Goal: Information Seeking & Learning: Learn about a topic

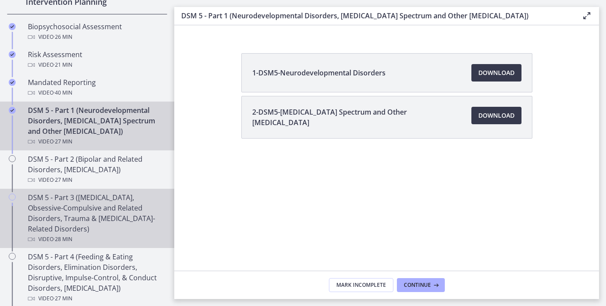
scroll to position [327, 0]
click at [95, 208] on div "DSM 5 - Part 3 (Anxiety Disorders, Obsessive-Compulsive and Related Disorders, …" at bounding box center [96, 217] width 136 height 52
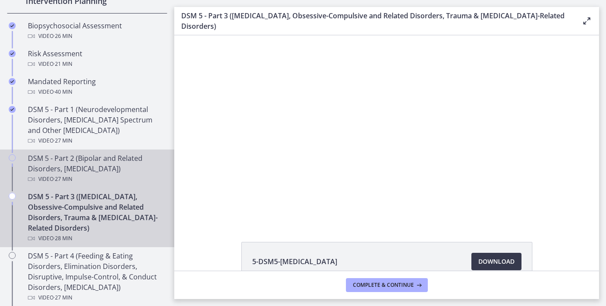
click at [91, 164] on div "DSM 5 - Part 2 (Bipolar and Related Disorders, Depressive Disorders) Video · 27…" at bounding box center [96, 168] width 136 height 31
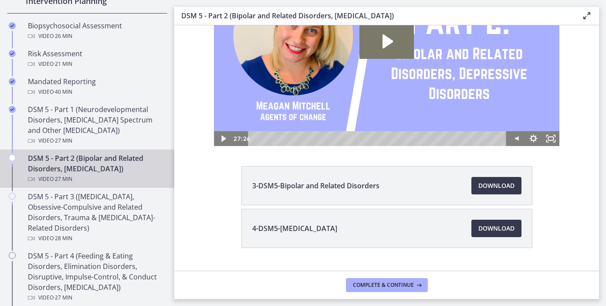
scroll to position [81, 0]
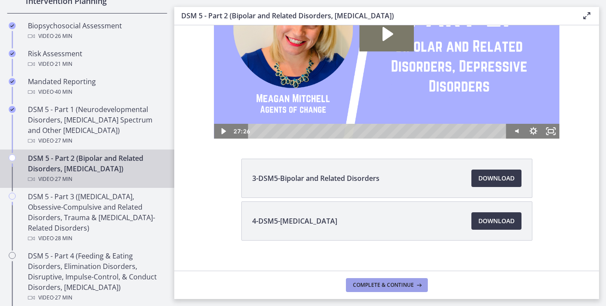
click at [381, 285] on span "Complete & continue" at bounding box center [383, 285] width 61 height 7
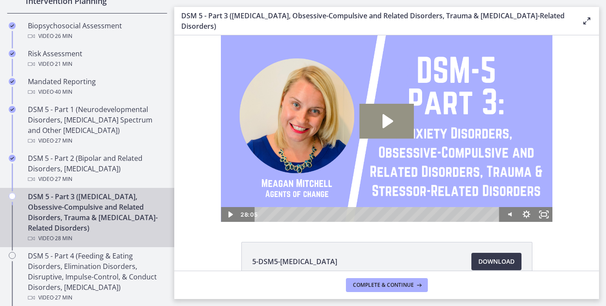
click at [384, 122] on icon "Play Video: cmsebl44lpnc72iv6u00.mp4" at bounding box center [388, 121] width 10 height 14
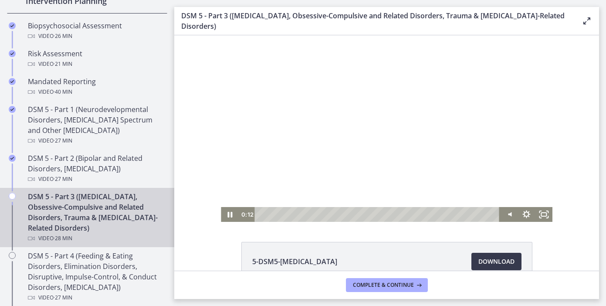
click at [388, 139] on div at bounding box center [387, 128] width 332 height 187
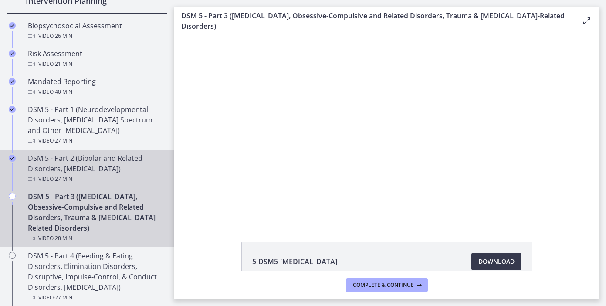
click at [100, 169] on div "DSM 5 - Part 2 (Bipolar and Related Disorders, Depressive Disorders) Video · 27…" at bounding box center [96, 168] width 136 height 31
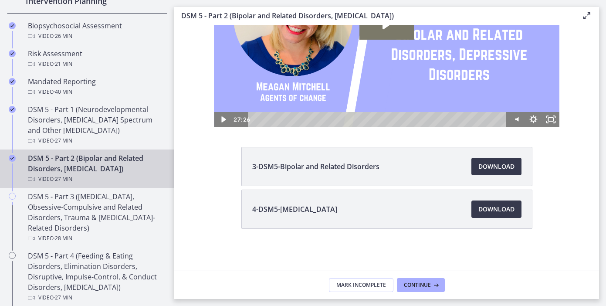
scroll to position [93, 0]
click at [496, 168] on span "Download Opens in a new window" at bounding box center [497, 166] width 36 height 10
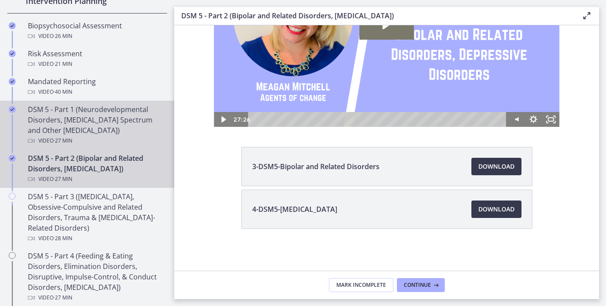
click at [113, 131] on div "DSM 5 - Part 1 (Neurodevelopmental Disorders, Schizophrenia Spectrum and Other …" at bounding box center [96, 125] width 136 height 42
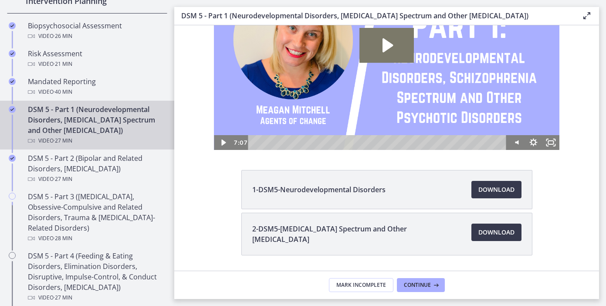
scroll to position [70, 0]
click at [491, 233] on span "Download Opens in a new window" at bounding box center [497, 232] width 36 height 10
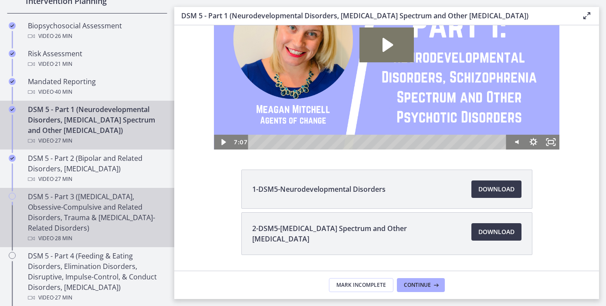
click at [95, 209] on div "DSM 5 - Part 3 (Anxiety Disorders, Obsessive-Compulsive and Related Disorders, …" at bounding box center [96, 217] width 136 height 52
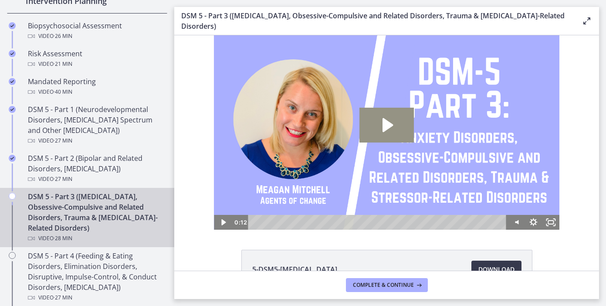
click at [384, 129] on icon "Play Video: cmsebl44lpnc72iv6u00.mp4" at bounding box center [388, 125] width 10 height 14
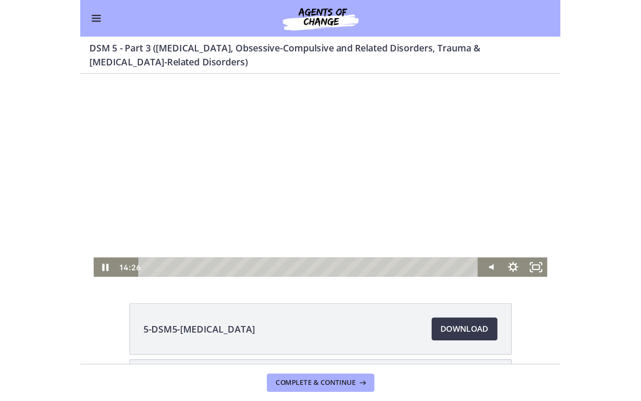
scroll to position [35, 0]
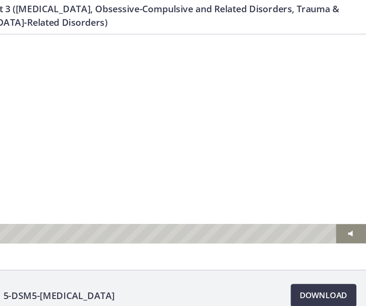
click at [116, 139] on div at bounding box center [123, 86] width 346 height 194
click at [120, 127] on div at bounding box center [123, 86] width 346 height 194
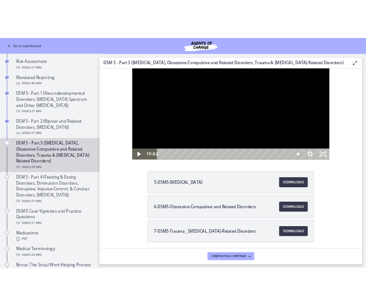
scroll to position [0, 0]
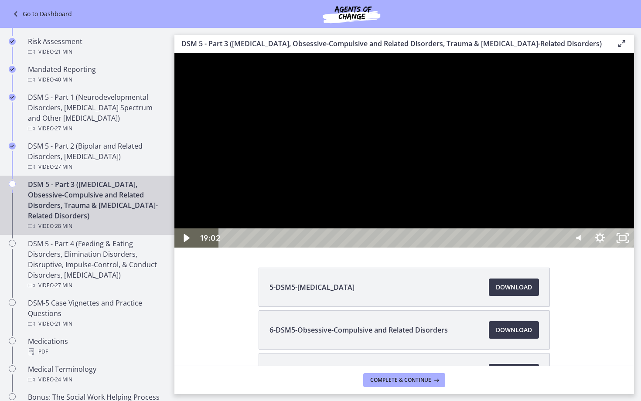
click at [422, 248] on div at bounding box center [403, 150] width 459 height 194
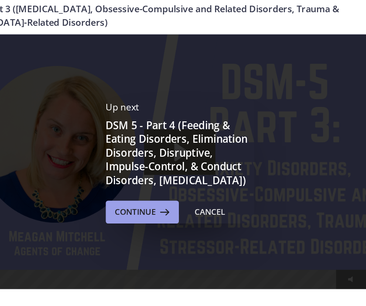
click at [133, 187] on span "Continue" at bounding box center [148, 192] width 31 height 10
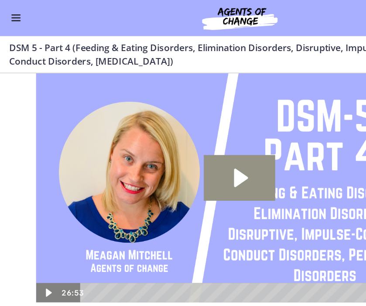
click at [184, 155] on icon "Play Video: cmsec0qq9n7s72sd4oig.mp4" at bounding box center [184, 153] width 10 height 14
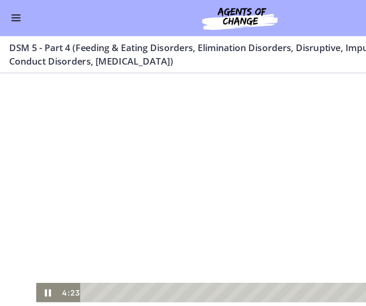
click at [163, 184] on div at bounding box center [182, 160] width 311 height 175
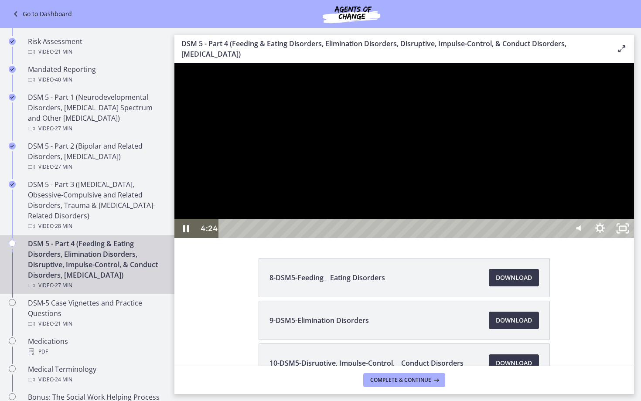
click at [413, 238] on div at bounding box center [403, 150] width 459 height 175
click at [306, 238] on div "Playbar" at bounding box center [393, 228] width 333 height 19
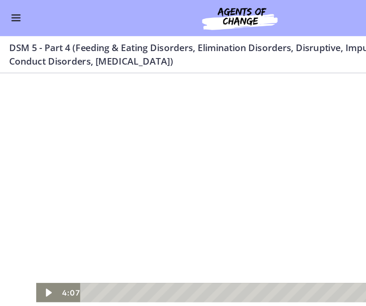
click at [191, 183] on div at bounding box center [182, 160] width 311 height 175
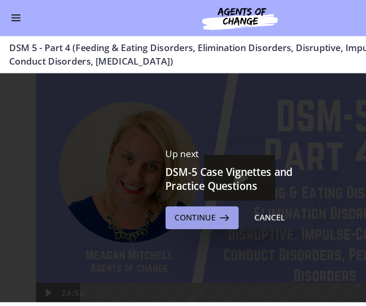
click at [165, 167] on icon at bounding box center [171, 166] width 12 height 10
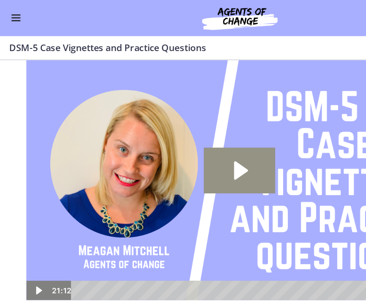
click at [177, 146] on icon "Play Video: cmpffbaq9n7s72sd296g.mp4" at bounding box center [183, 143] width 54 height 35
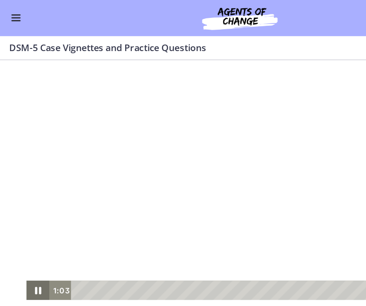
click at [26, 236] on icon "Pause" at bounding box center [28, 235] width 17 height 15
click at [28, 235] on icon "Play Video" at bounding box center [29, 235] width 4 height 6
click at [28, 236] on icon "Pause" at bounding box center [28, 235] width 17 height 15
click at [28, 236] on icon "Play Video" at bounding box center [29, 235] width 4 height 6
click at [28, 236] on icon "Pause" at bounding box center [29, 236] width 5 height 6
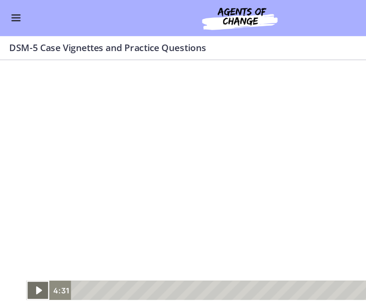
click at [29, 237] on icon "Play Video" at bounding box center [29, 235] width 4 height 6
click at [29, 237] on icon "Pause" at bounding box center [28, 236] width 21 height 18
click at [30, 238] on icon "Play Video" at bounding box center [29, 236] width 21 height 18
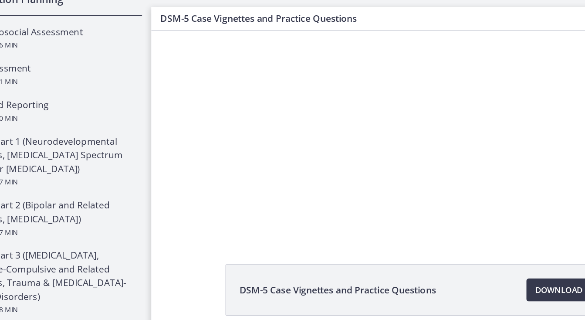
scroll to position [25, 0]
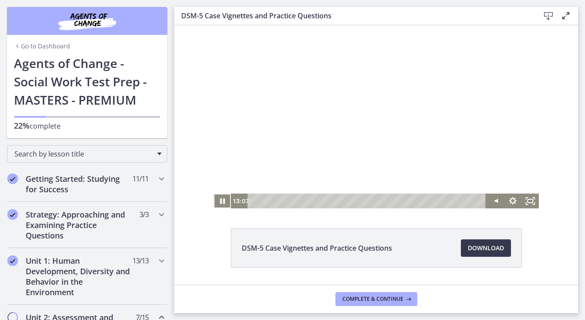
scroll to position [25, 0]
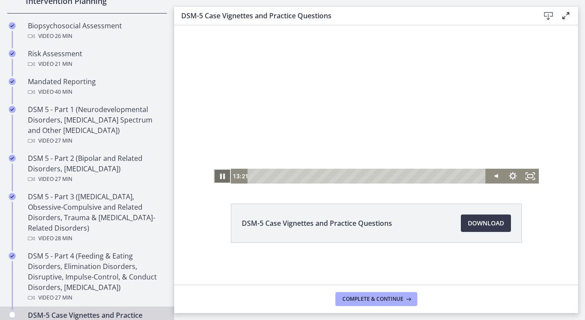
click at [225, 174] on icon "Pause" at bounding box center [222, 177] width 5 height 6
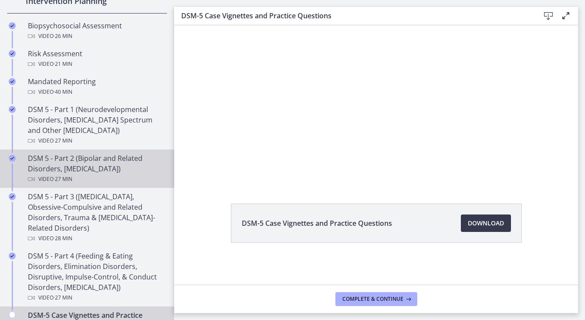
click at [101, 162] on div "DSM 5 - Part 2 (Bipolar and Related Disorders, Depressive Disorders) Video · 27…" at bounding box center [96, 168] width 136 height 31
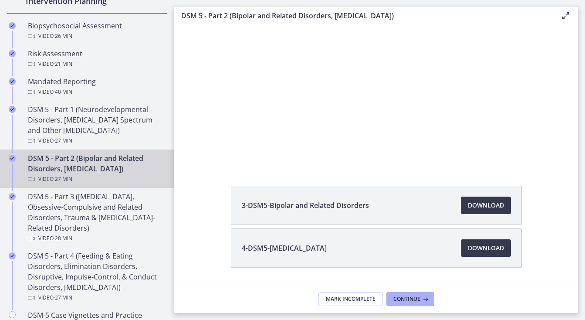
scroll to position [72, 0]
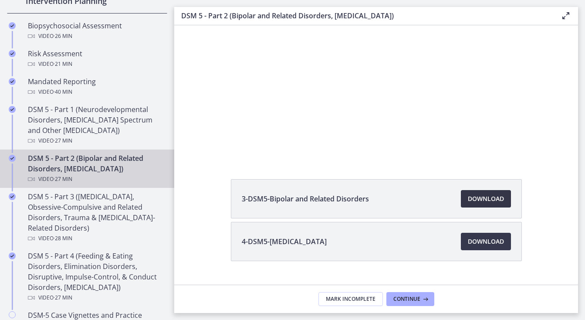
click at [493, 202] on span "Download Opens in a new window" at bounding box center [486, 199] width 36 height 10
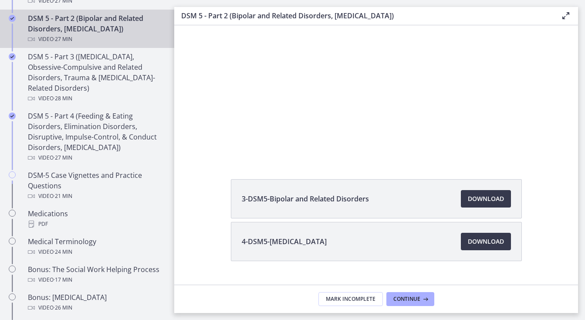
scroll to position [470, 0]
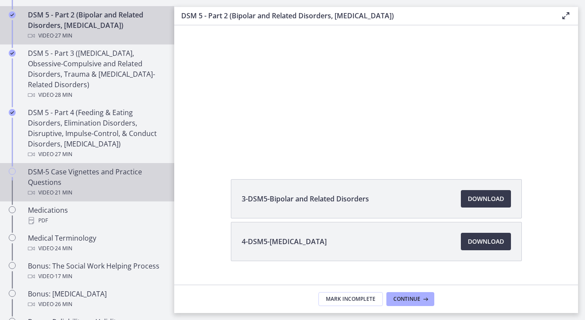
click at [58, 175] on div "DSM-5 Case Vignettes and Practice Questions Video · 21 min" at bounding box center [96, 182] width 136 height 31
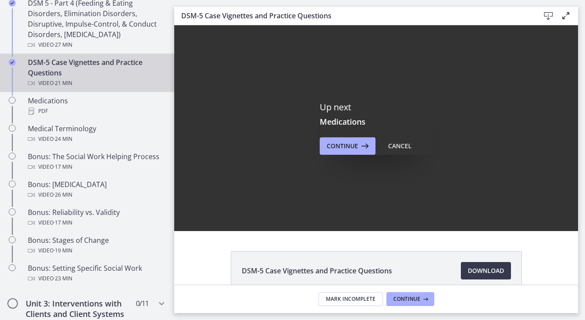
scroll to position [579, 0]
click at [354, 149] on span "Continue" at bounding box center [342, 146] width 31 height 10
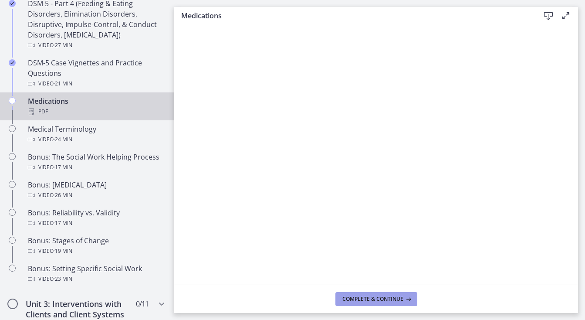
click at [365, 300] on span "Complete & continue" at bounding box center [373, 299] width 61 height 7
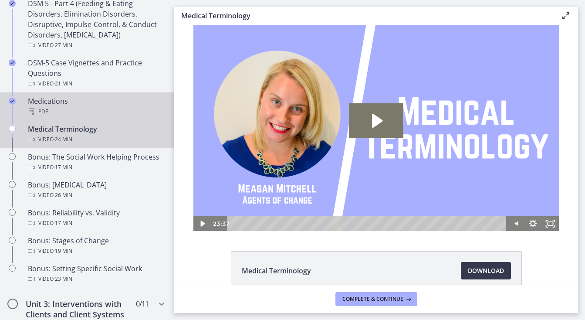
click at [41, 106] on div "Medications PDF" at bounding box center [96, 106] width 136 height 21
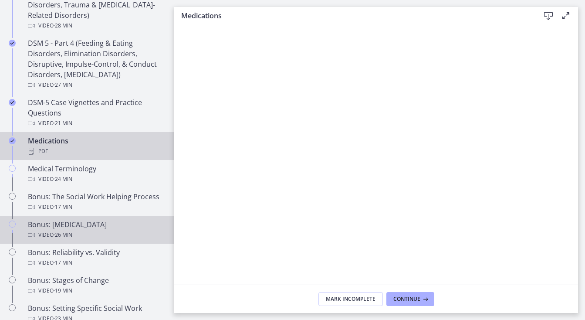
scroll to position [549, 0]
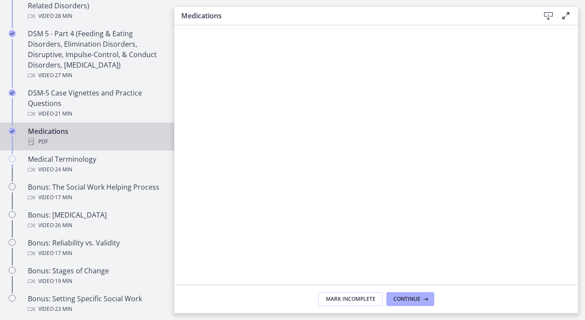
click at [549, 16] on icon at bounding box center [549, 16] width 10 height 10
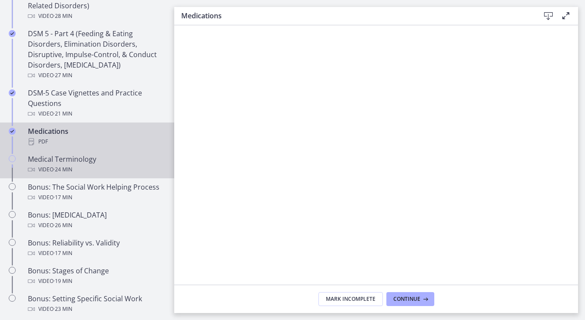
click at [44, 168] on div "Video · 24 min" at bounding box center [96, 169] width 136 height 10
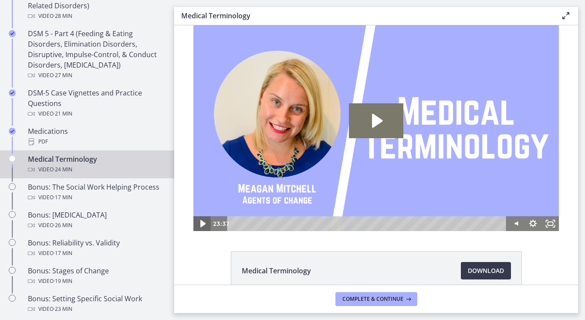
click at [205, 223] on icon "Play Video" at bounding box center [203, 224] width 21 height 18
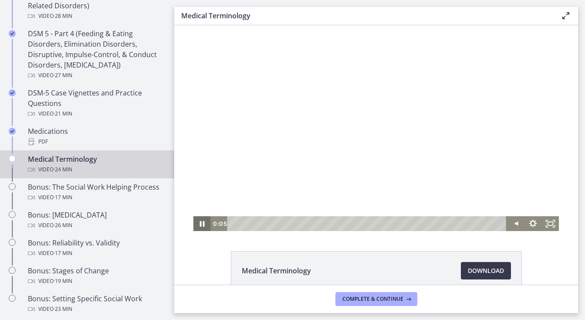
click at [204, 223] on icon "Pause" at bounding box center [202, 224] width 5 height 6
click at [201, 225] on icon "Play Video" at bounding box center [203, 224] width 4 height 6
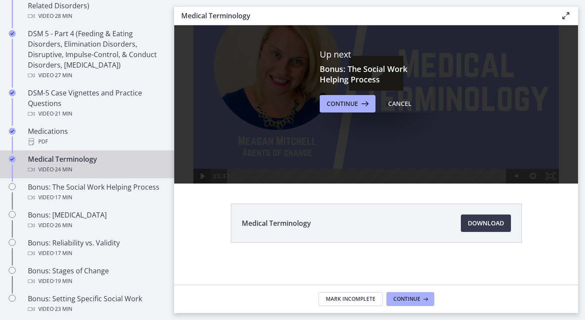
scroll to position [48, 0]
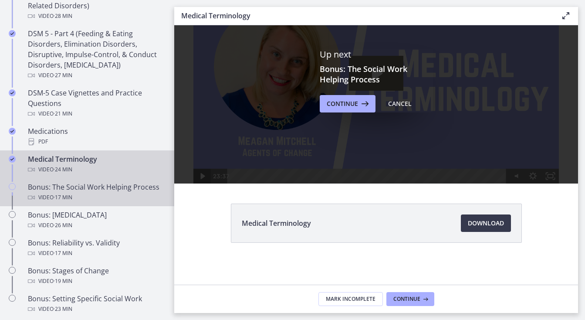
click at [82, 194] on div "Video · 17 min" at bounding box center [96, 197] width 136 height 10
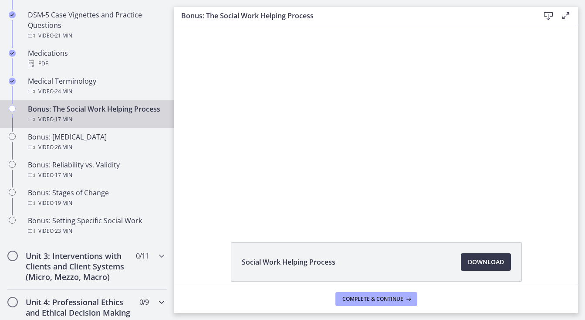
scroll to position [621, 0]
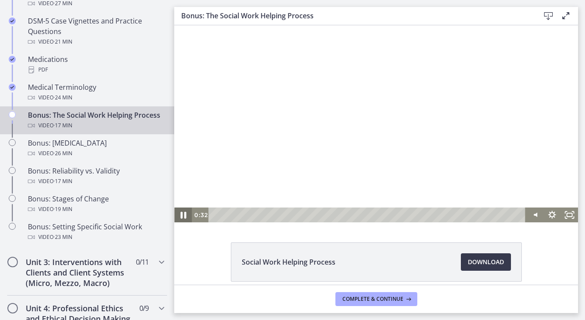
click at [186, 215] on icon "Pause" at bounding box center [183, 215] width 6 height 7
